Goal: Navigation & Orientation: Understand site structure

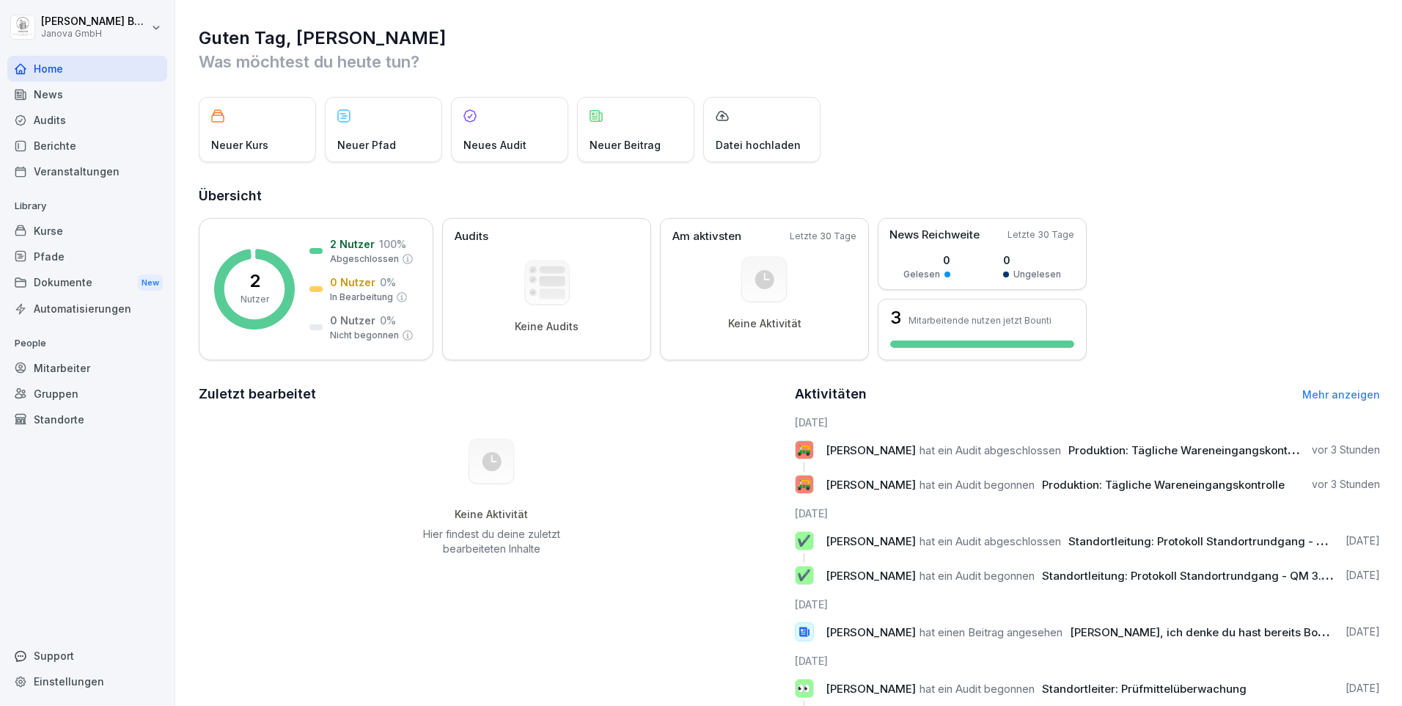
click at [44, 125] on div "Audits" at bounding box center [87, 120] width 160 height 26
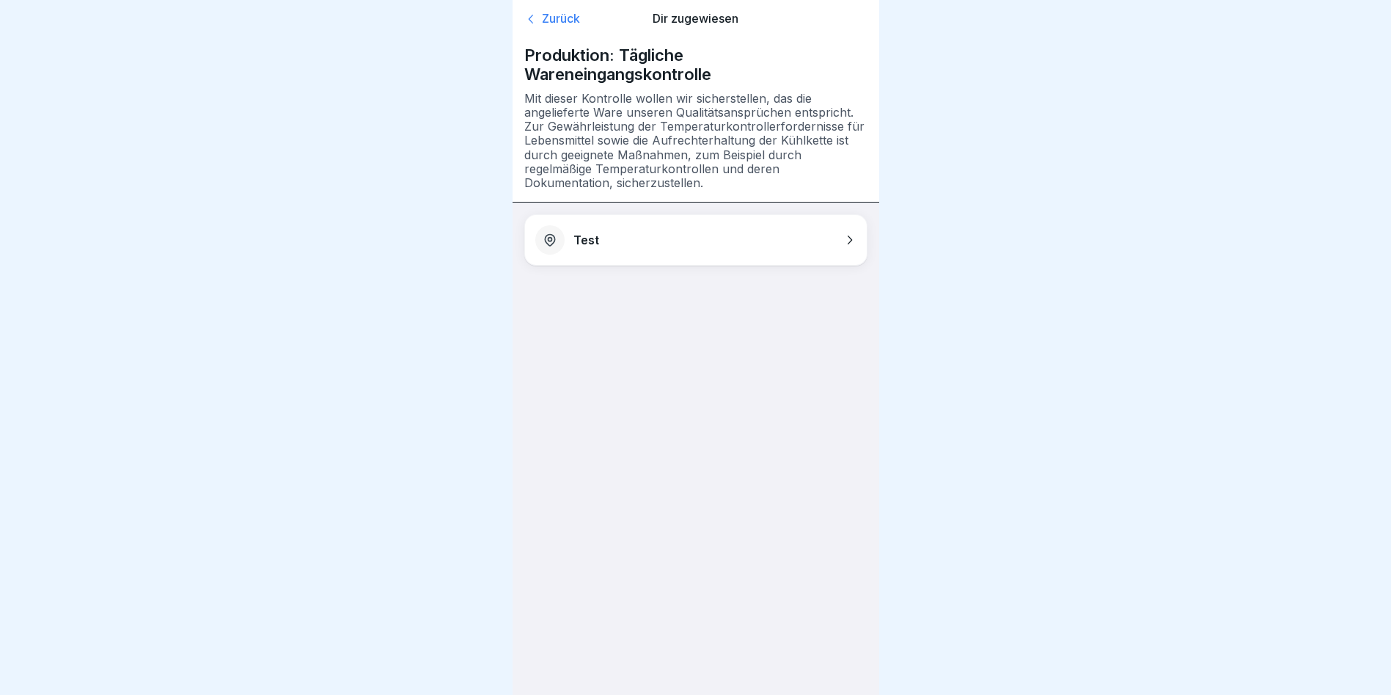
click at [574, 21] on div "Zurück" at bounding box center [578, 19] width 109 height 15
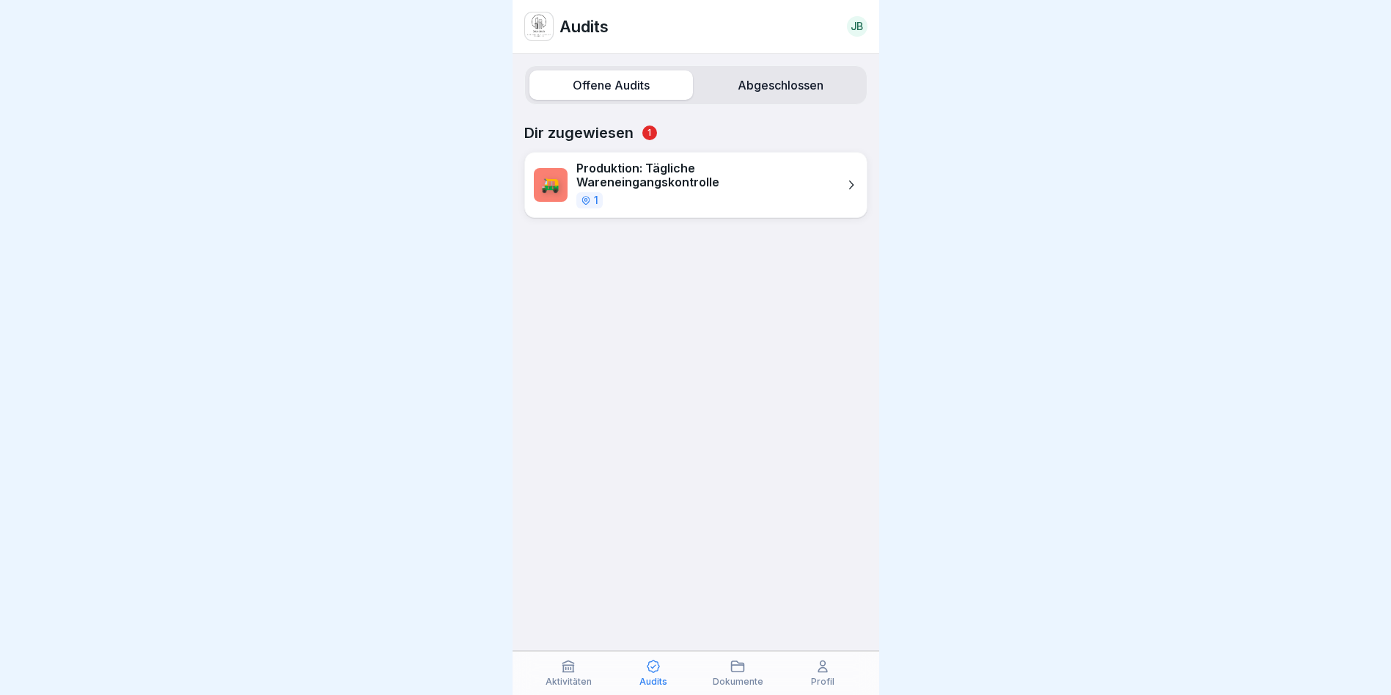
click at [754, 85] on label "Abgeschlossen" at bounding box center [781, 84] width 164 height 29
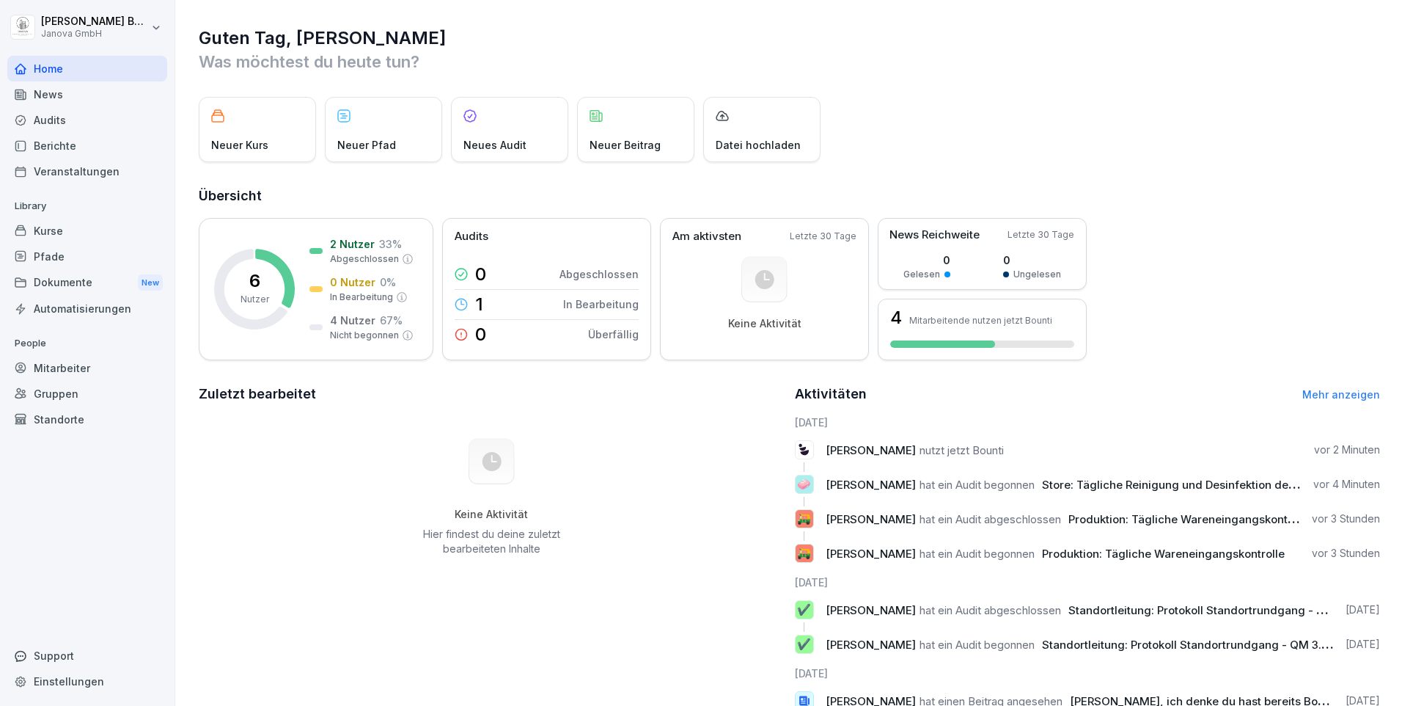
click at [52, 109] on div "Audits" at bounding box center [87, 120] width 160 height 26
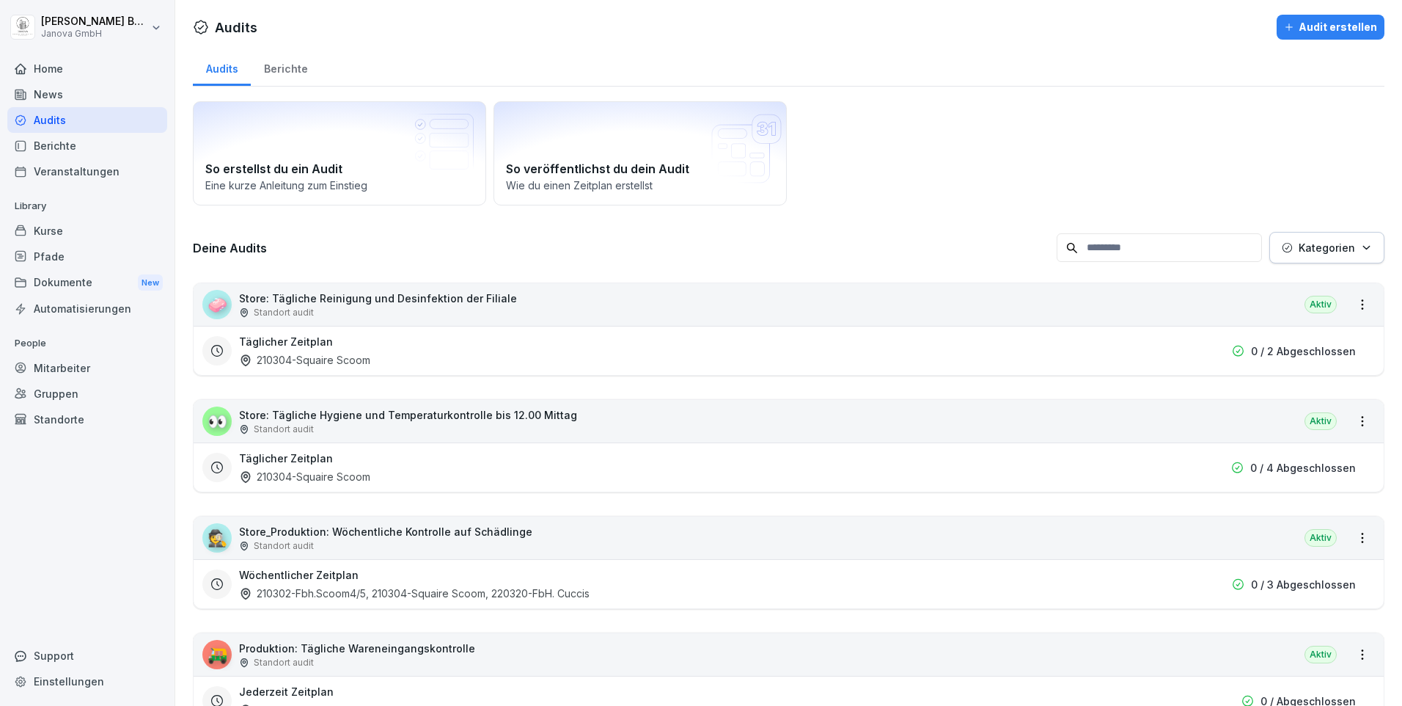
click at [68, 76] on div "Home" at bounding box center [87, 69] width 160 height 26
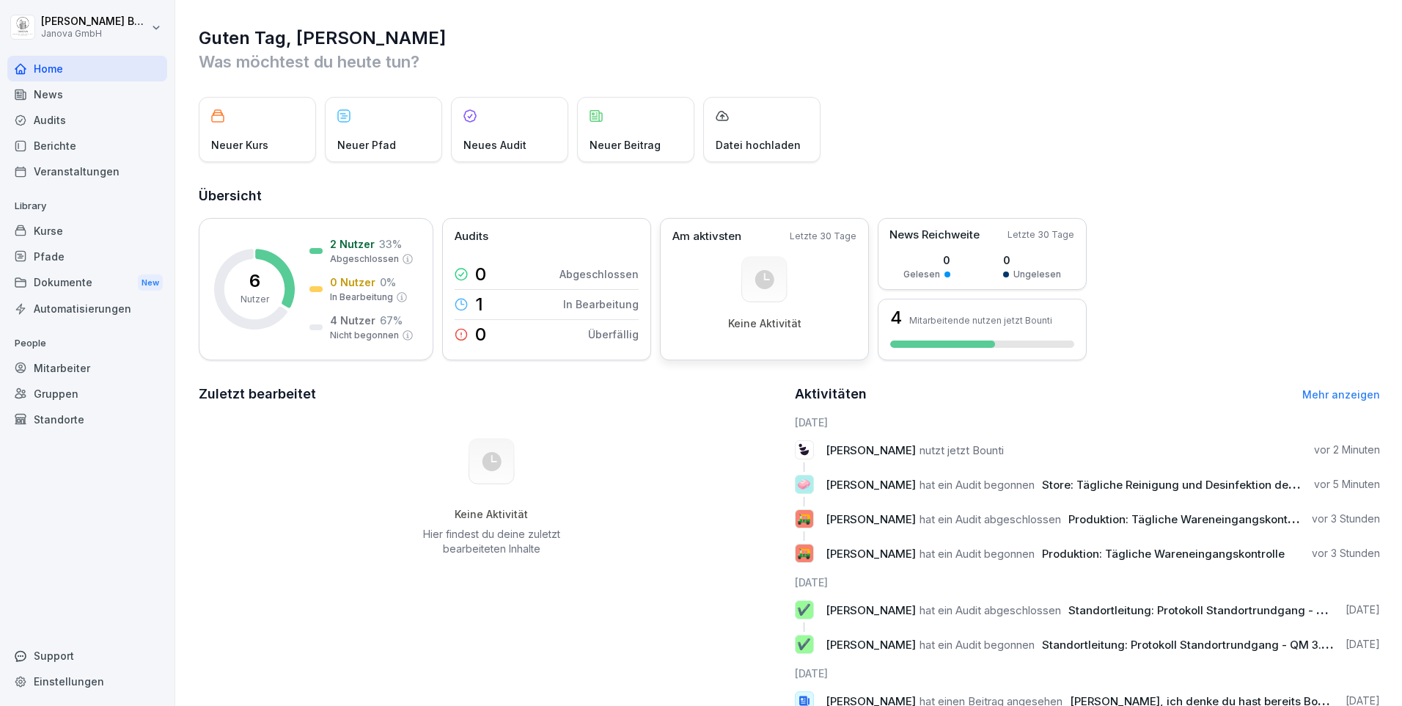
drag, startPoint x: 38, startPoint y: 142, endPoint x: 692, endPoint y: 221, distance: 658.3
click at [43, 144] on div "Berichte" at bounding box center [87, 146] width 160 height 26
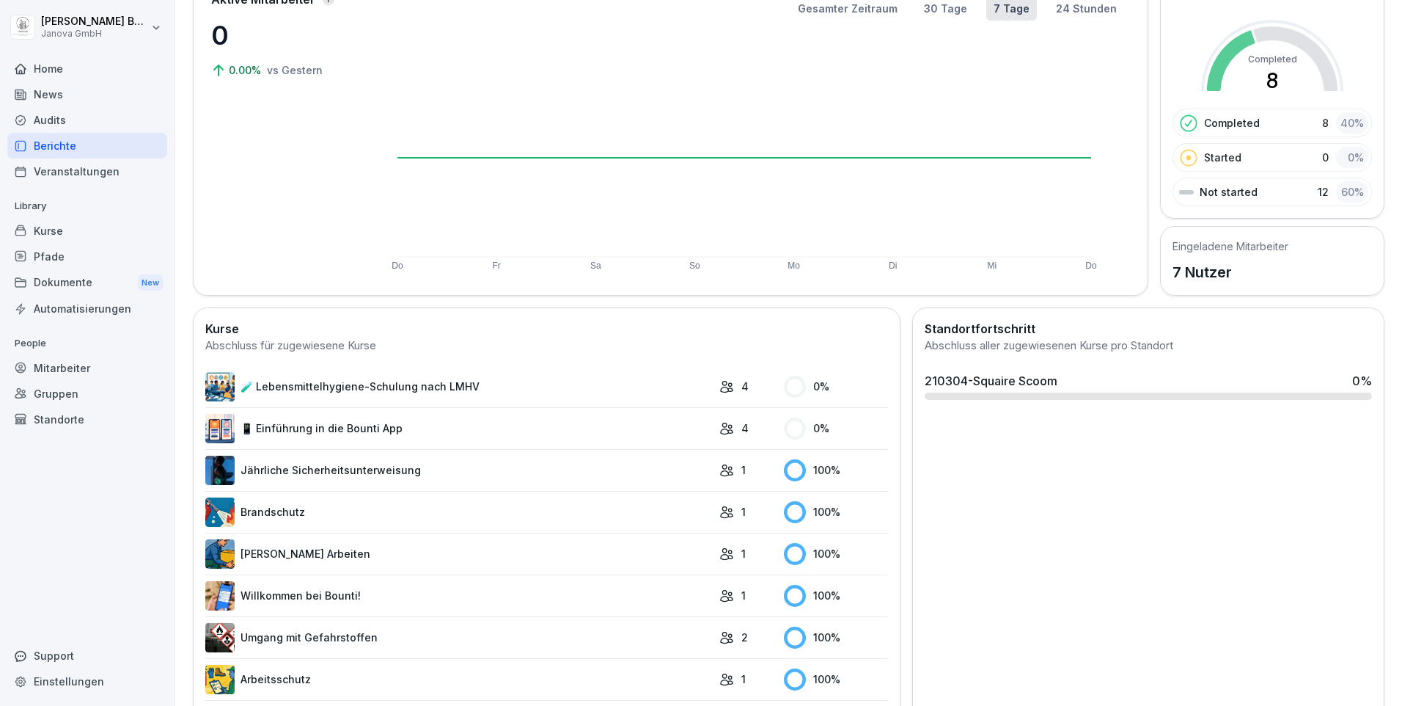
scroll to position [43, 0]
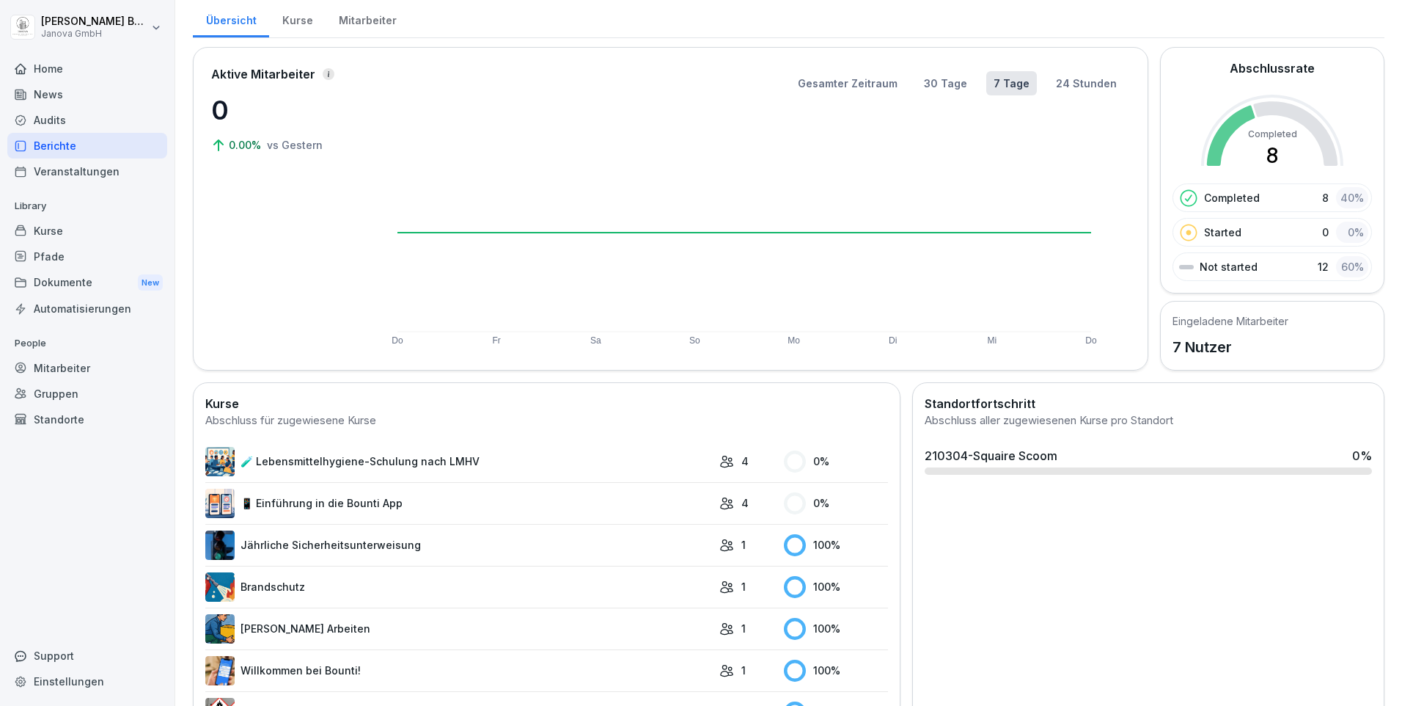
click at [35, 228] on div "Kurse" at bounding box center [87, 231] width 160 height 26
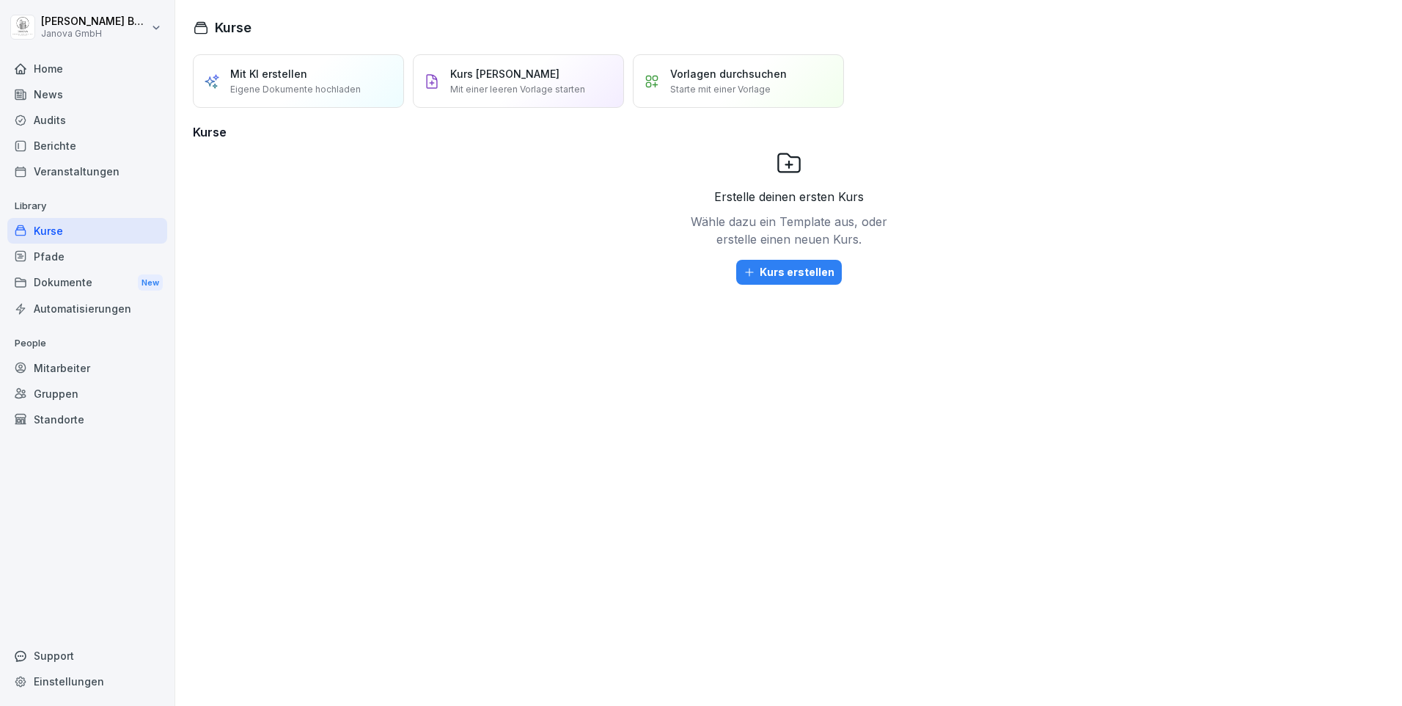
click at [61, 62] on div "Home" at bounding box center [87, 69] width 160 height 26
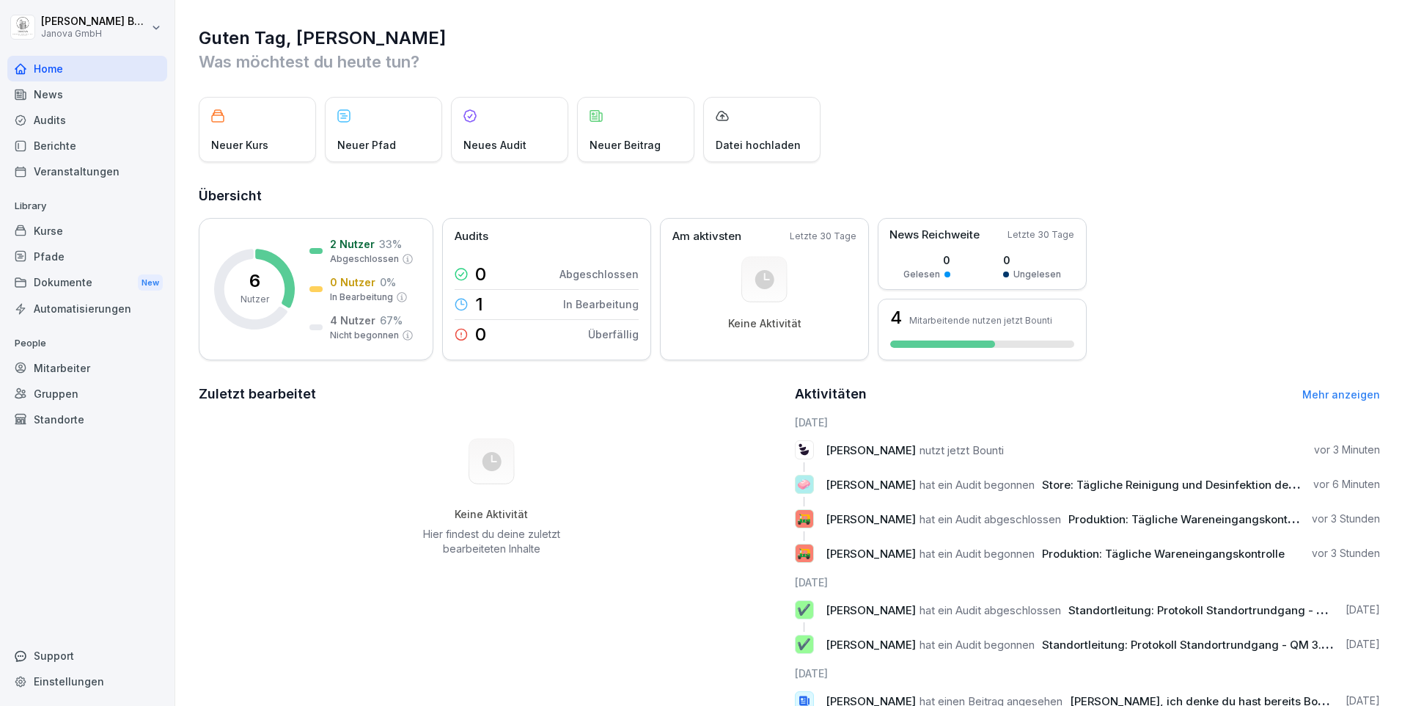
click at [920, 449] on span "nutzt jetzt Bounti" at bounding box center [962, 450] width 84 height 14
click at [844, 451] on span "Rita oSAG" at bounding box center [871, 450] width 90 height 14
click at [1339, 263] on div "6 Nutzer 2 Nutzer 33 % Abgeschlossen 0 Nutzer 0 % In Bearbeitung 4 Nutzer 67 % …" at bounding box center [790, 289] width 1182 height 142
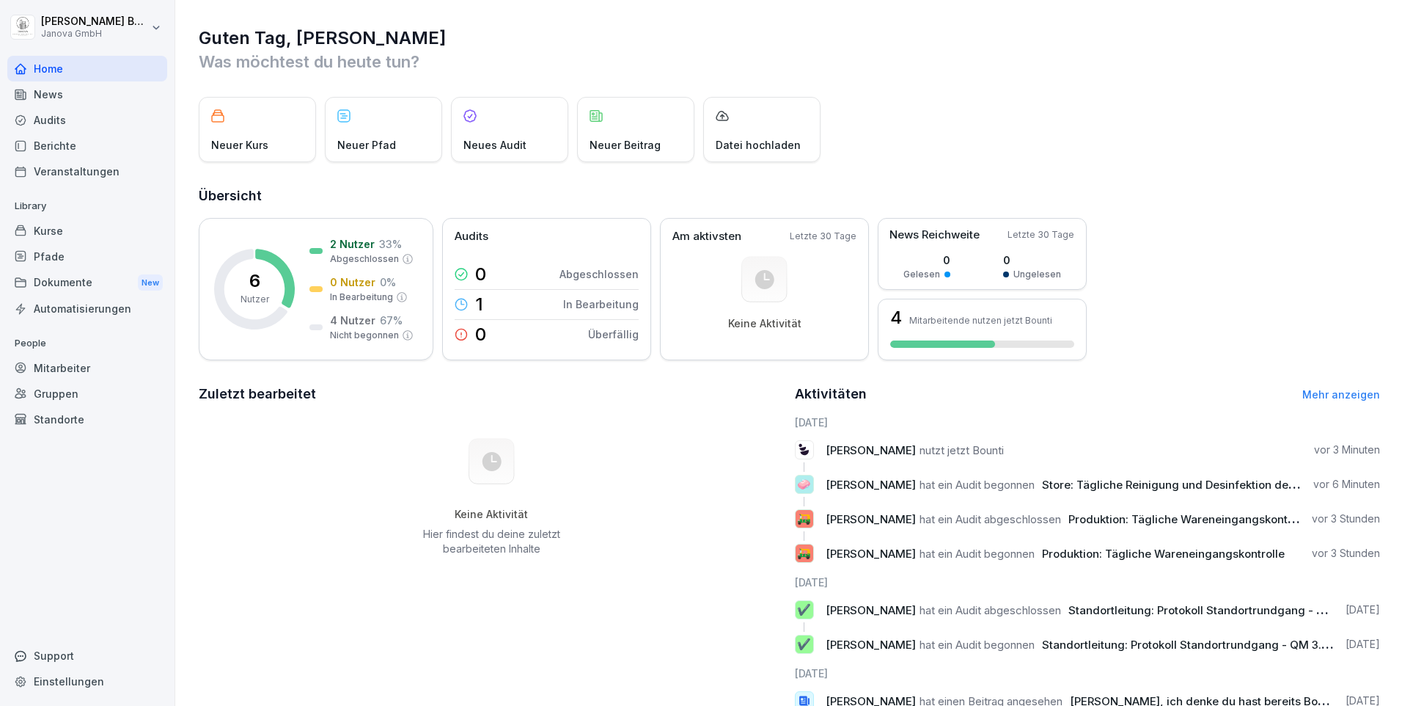
click at [37, 263] on div "Pfade" at bounding box center [87, 257] width 160 height 26
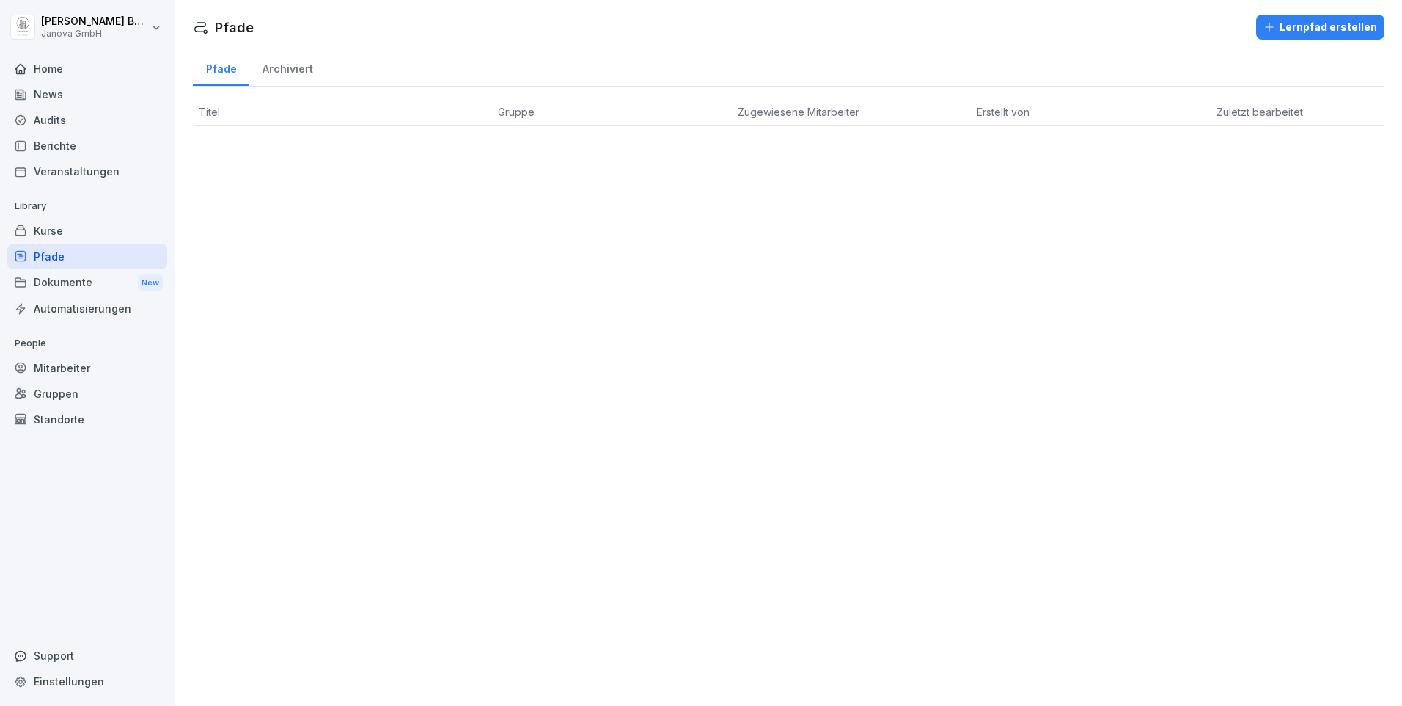
click at [114, 178] on div "Veranstaltungen" at bounding box center [87, 171] width 160 height 26
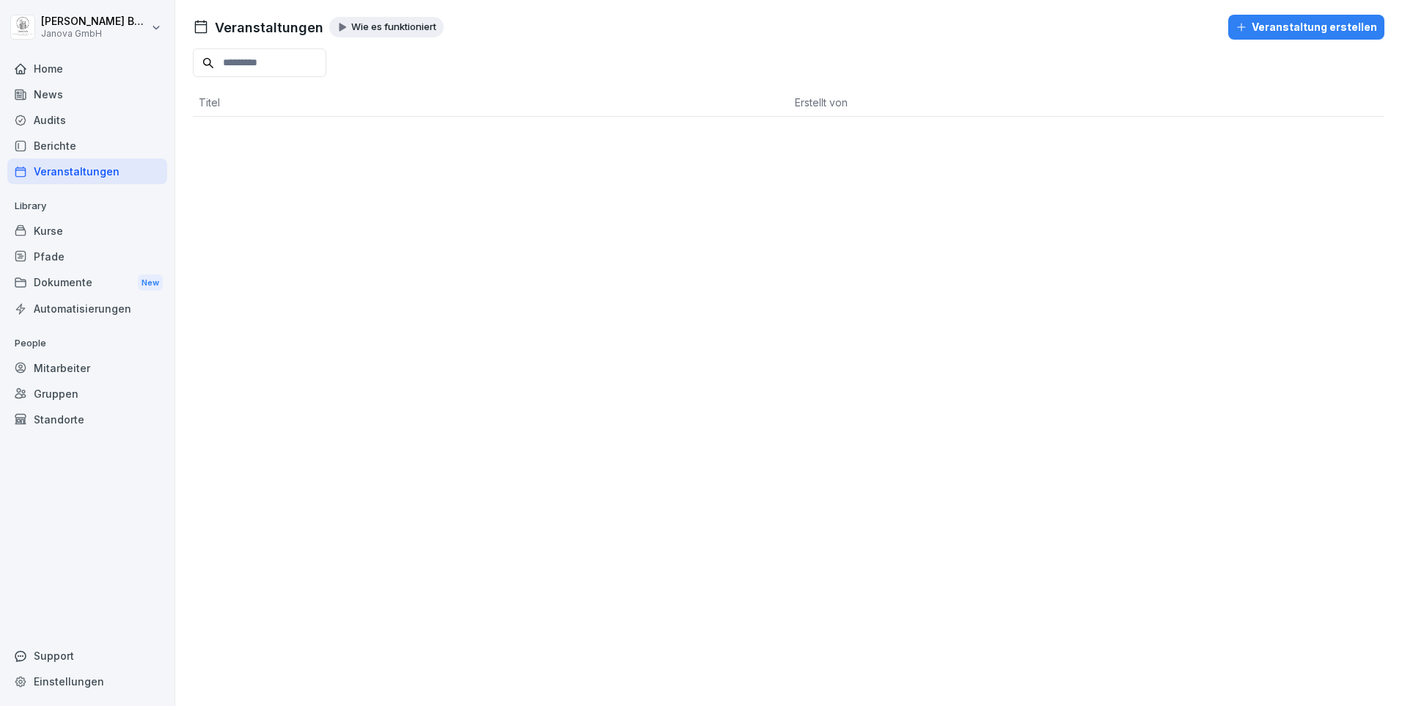
click at [48, 118] on div "Audits" at bounding box center [87, 120] width 160 height 26
